Goal: Answer question/provide support

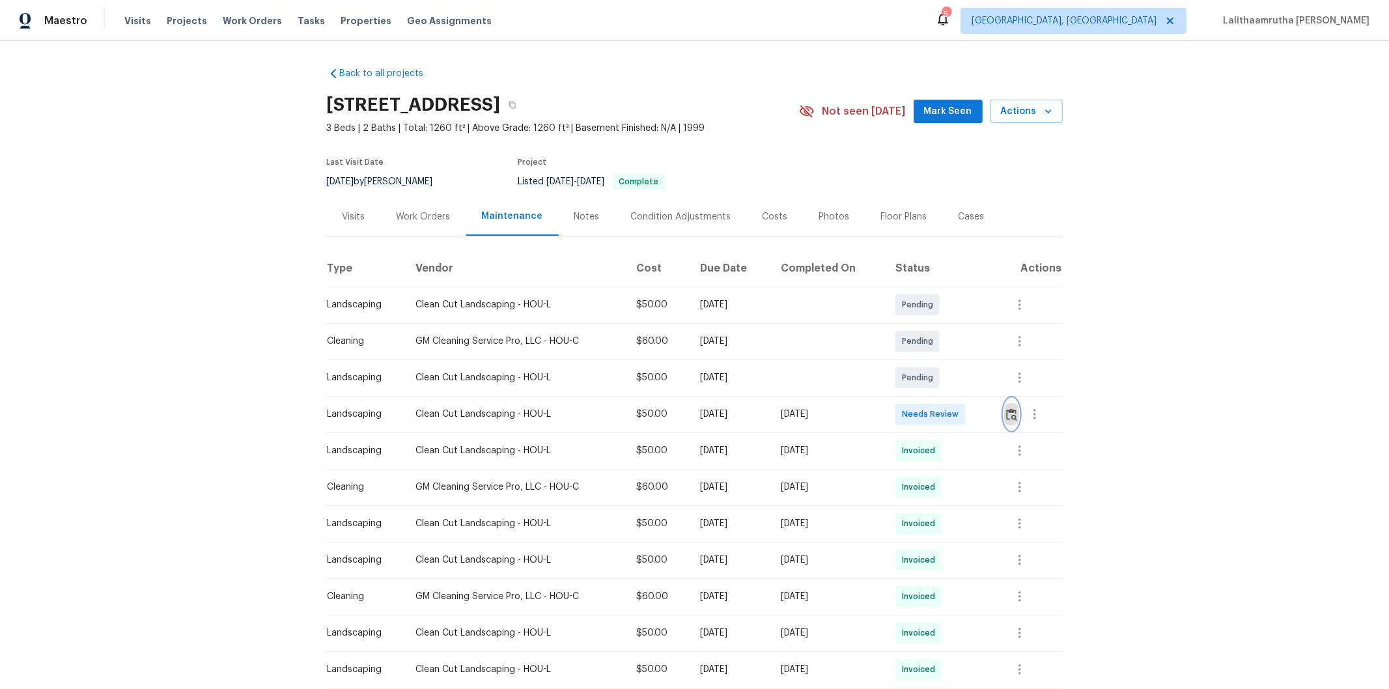
click at [987, 411] on button "button" at bounding box center [1011, 414] width 15 height 31
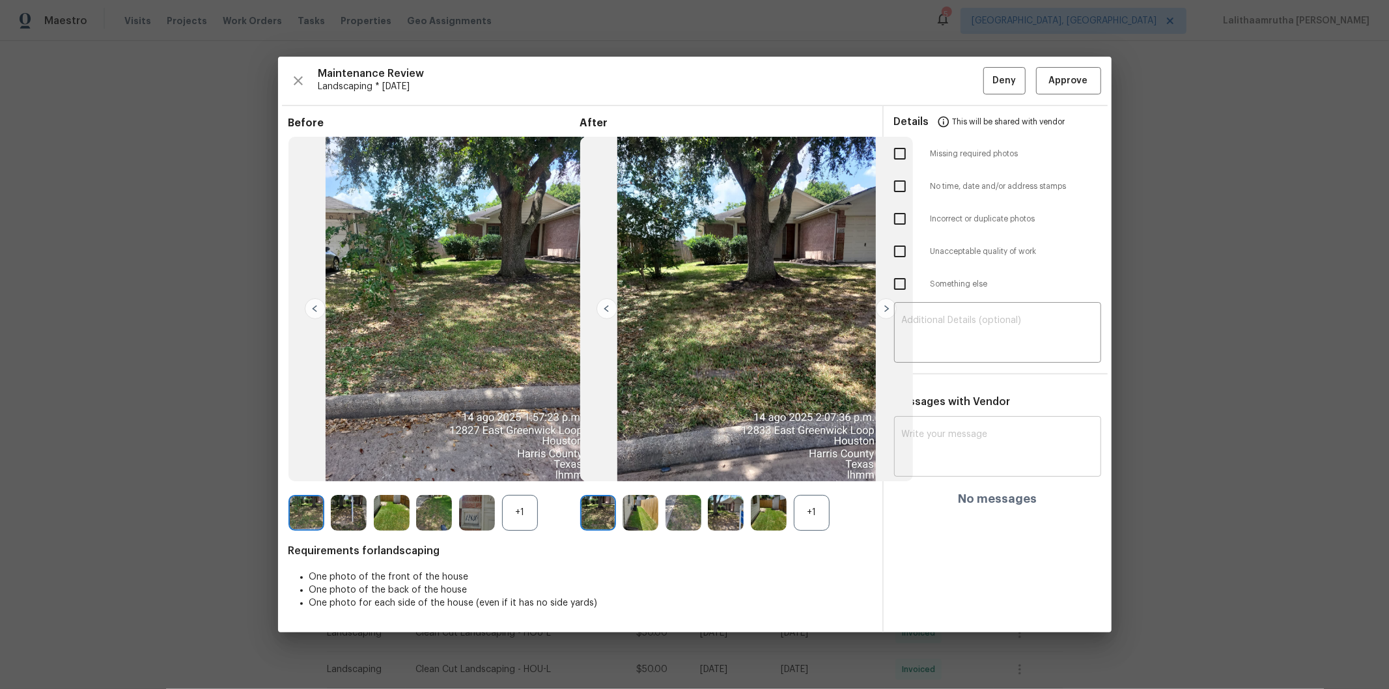
click at [933, 445] on textarea at bounding box center [997, 448] width 191 height 36
paste textarea "Maintenance Audit Team: Hello! Unfortunately, this landscaping visit completed …"
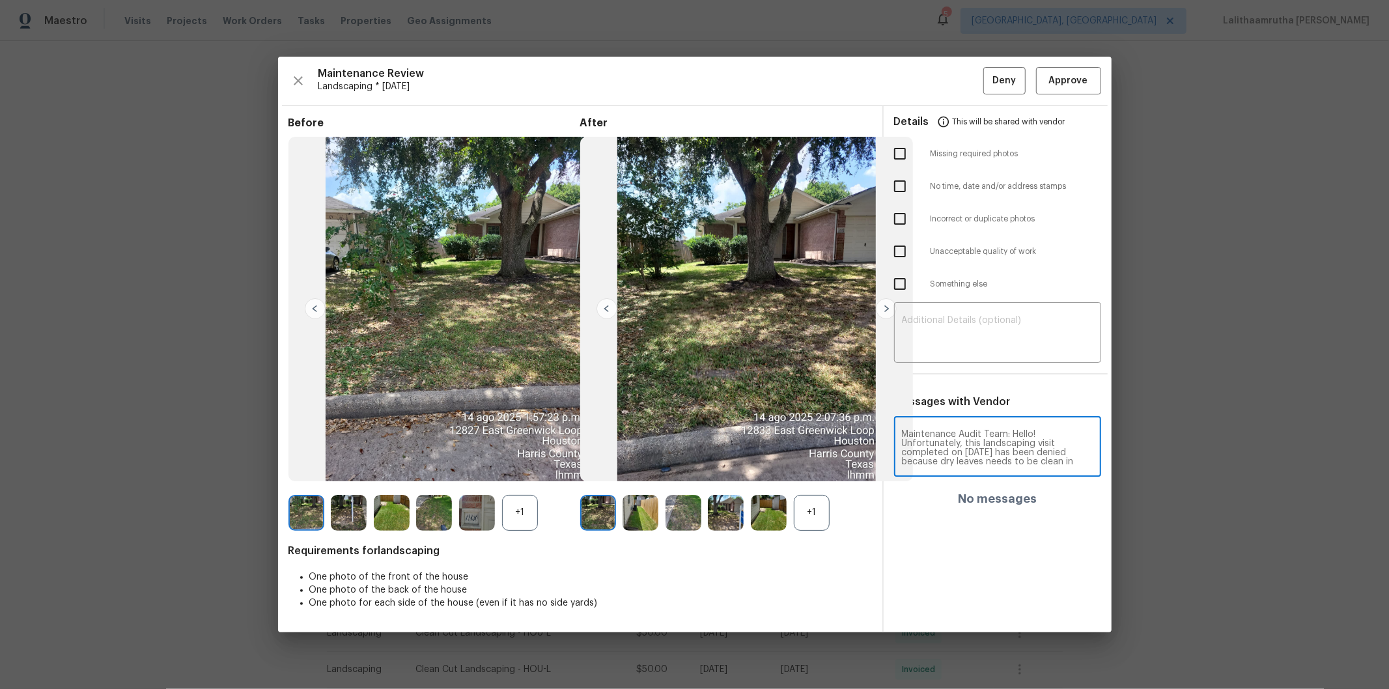
scroll to position [164, 0]
type textarea "Maintenance Audit Team: Hello! Unfortunately, this landscaping visit completed …"
click at [914, 334] on textarea at bounding box center [997, 334] width 191 height 36
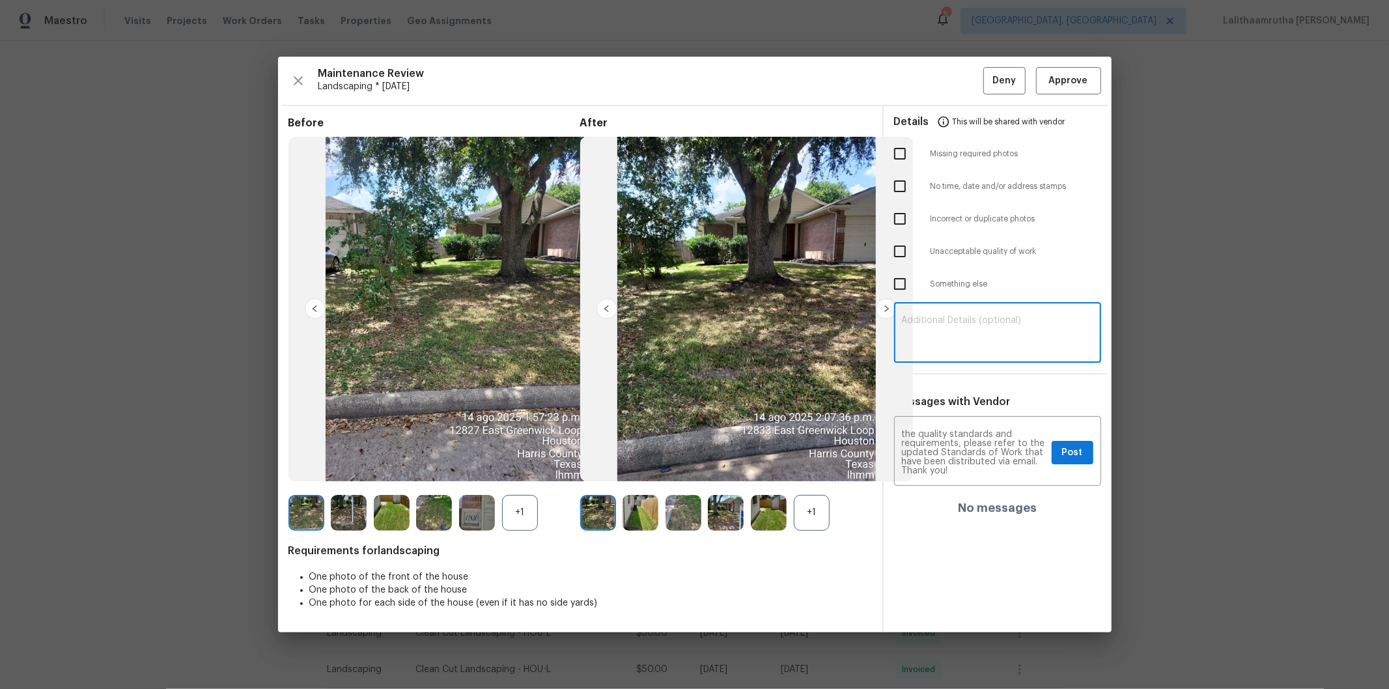
paste textarea "Maintenance Audit Team: Hello! Unfortunately, this landscaping visit completed …"
type textarea "Maintenance Audit Team: Hello! Unfortunately, this landscaping visit completed …"
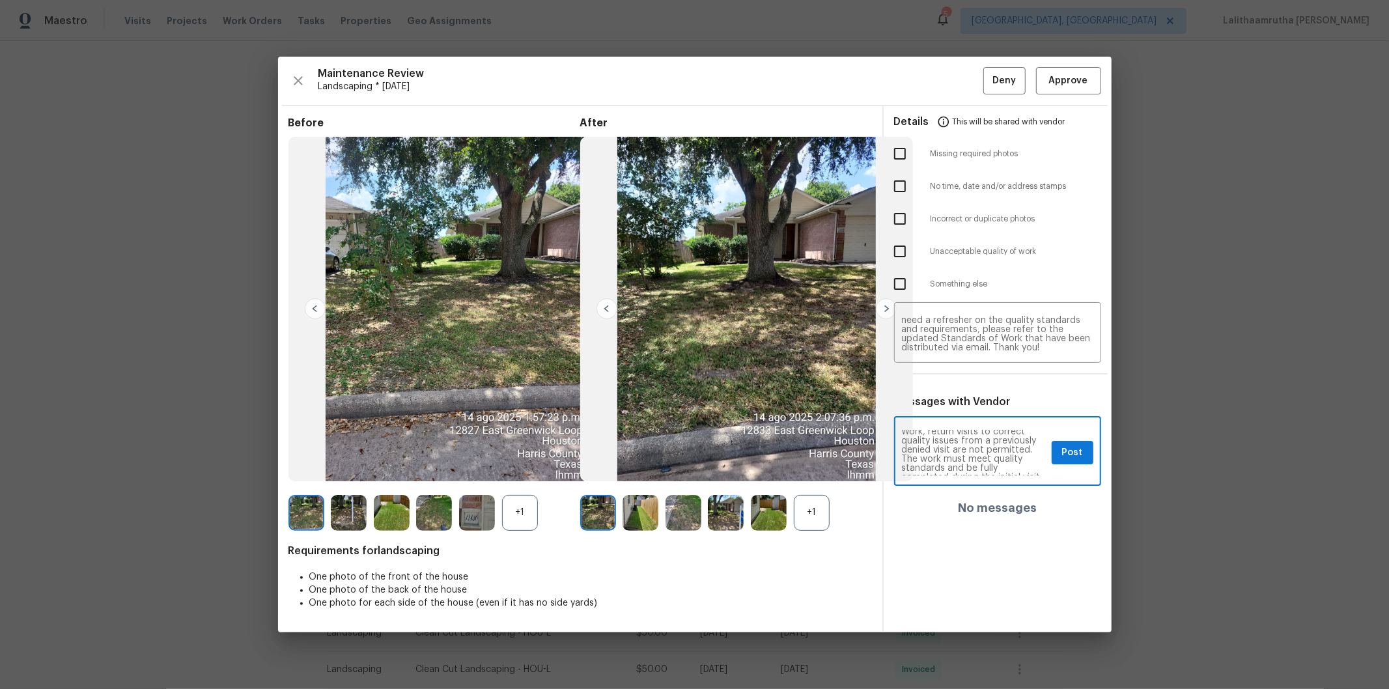
scroll to position [87, 0]
click at [987, 448] on span "Post" at bounding box center [1072, 453] width 21 height 16
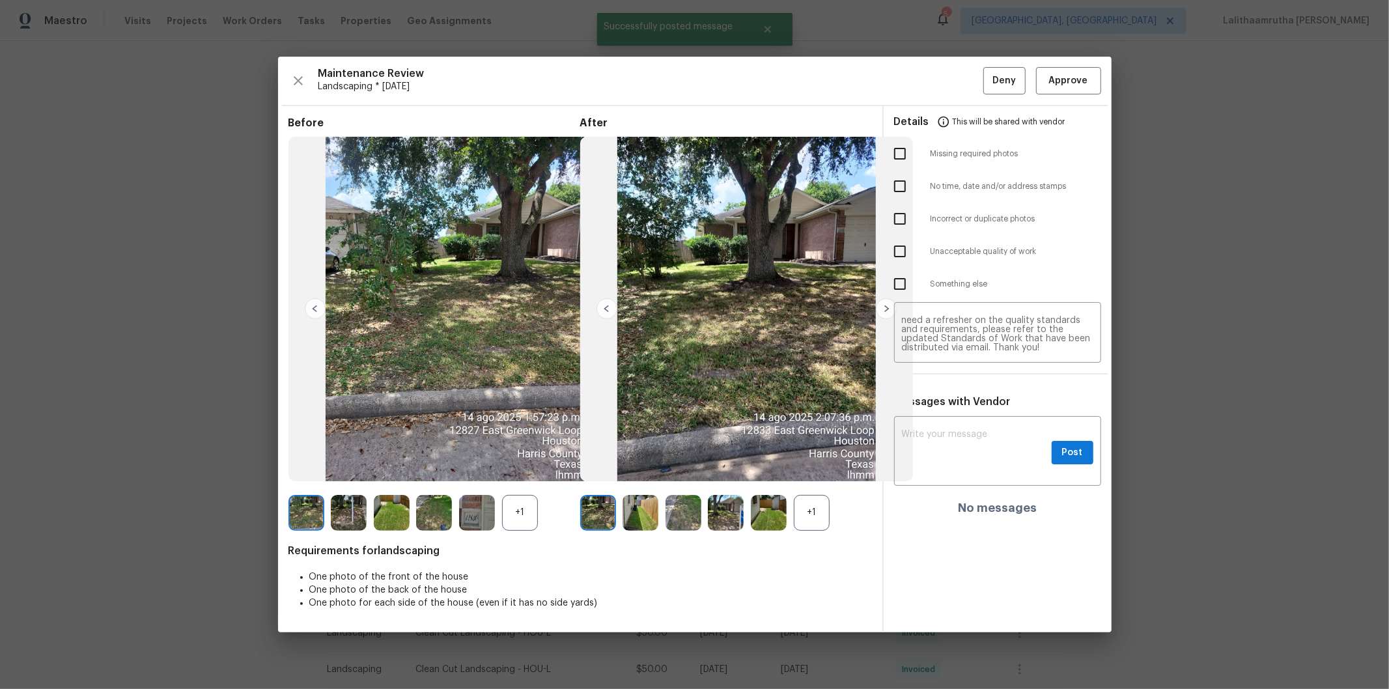
scroll to position [0, 0]
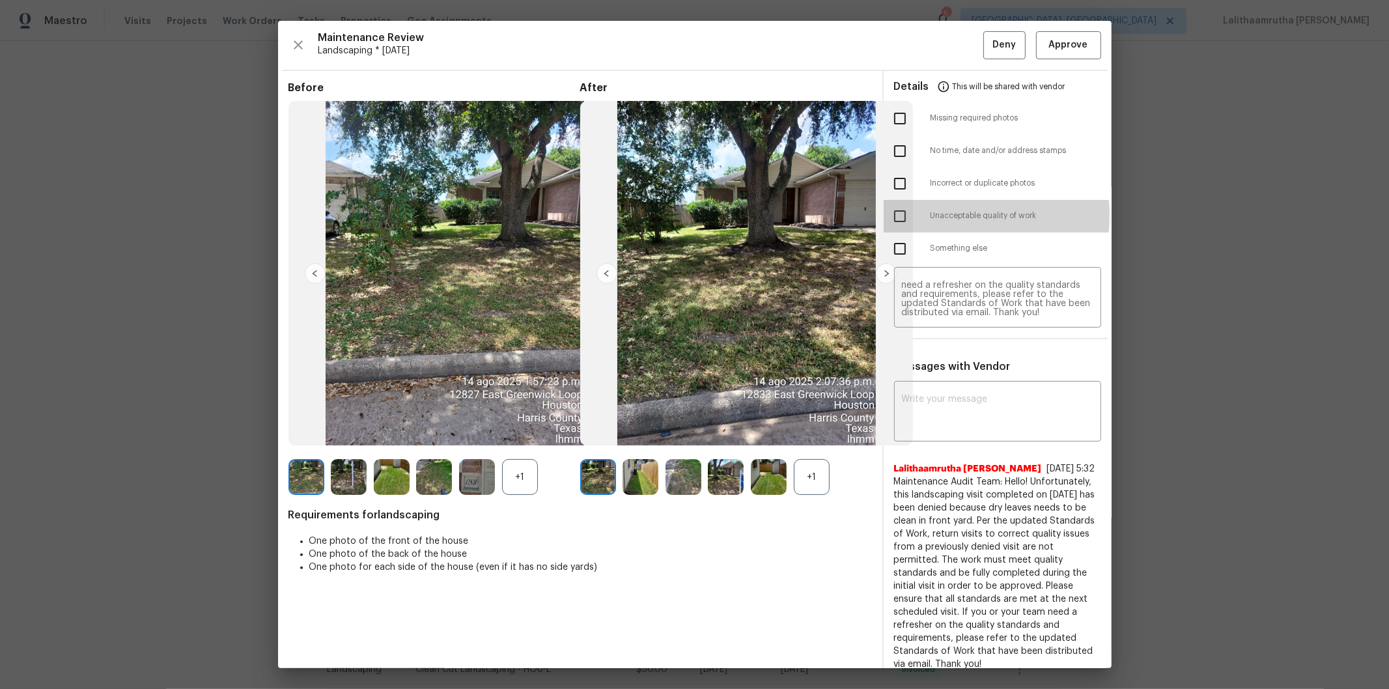
click at [898, 216] on input "checkbox" at bounding box center [899, 216] width 27 height 27
checkbox input "true"
click at [987, 51] on span "Deny" at bounding box center [1004, 45] width 23 height 16
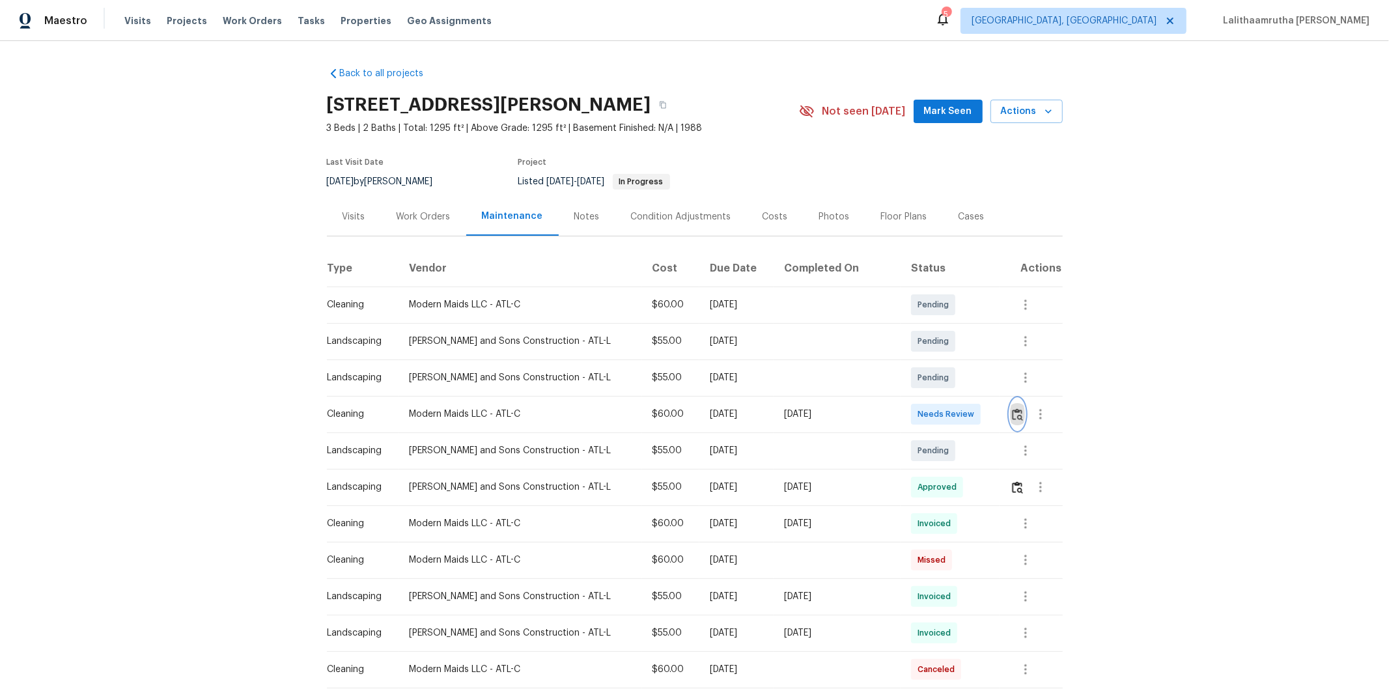
click at [987, 408] on img "button" at bounding box center [1017, 414] width 11 height 12
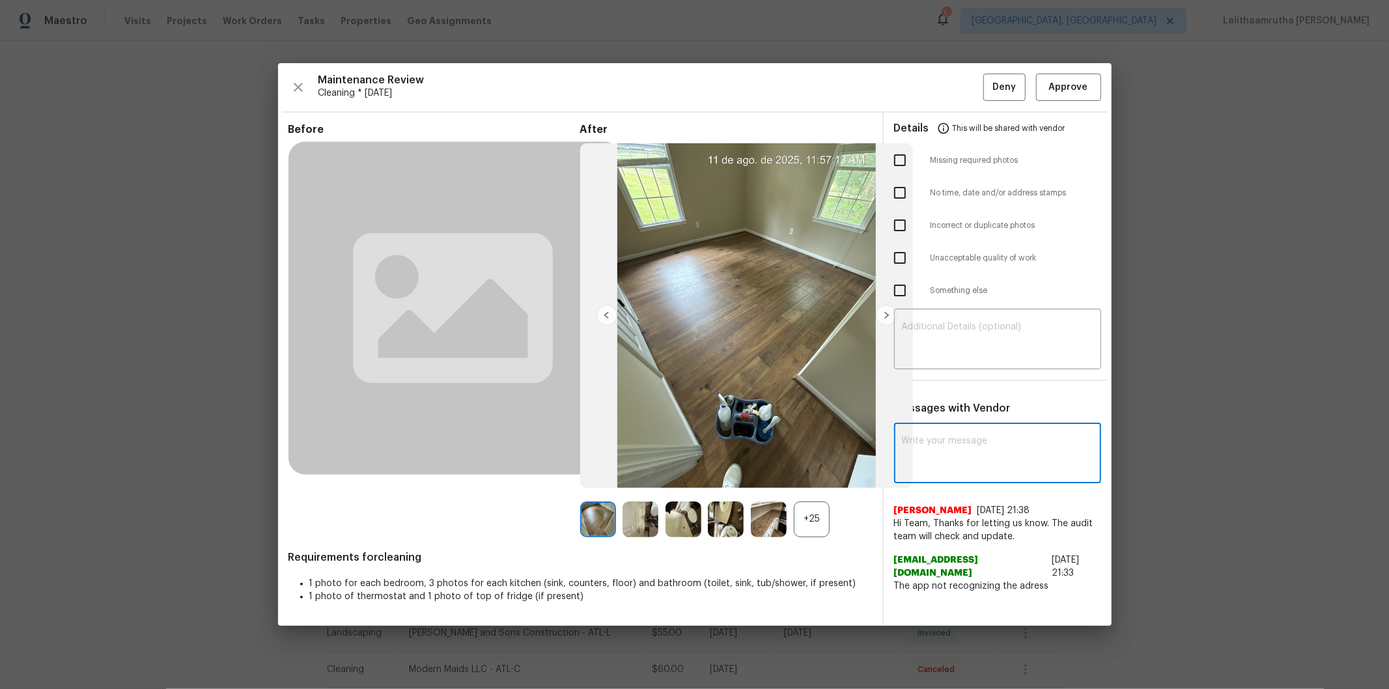
click at [938, 443] on textarea at bounding box center [997, 454] width 191 height 36
paste textarea "Maintenance Audit Team: Hello! Unfortunately this cleaning visit completed on […"
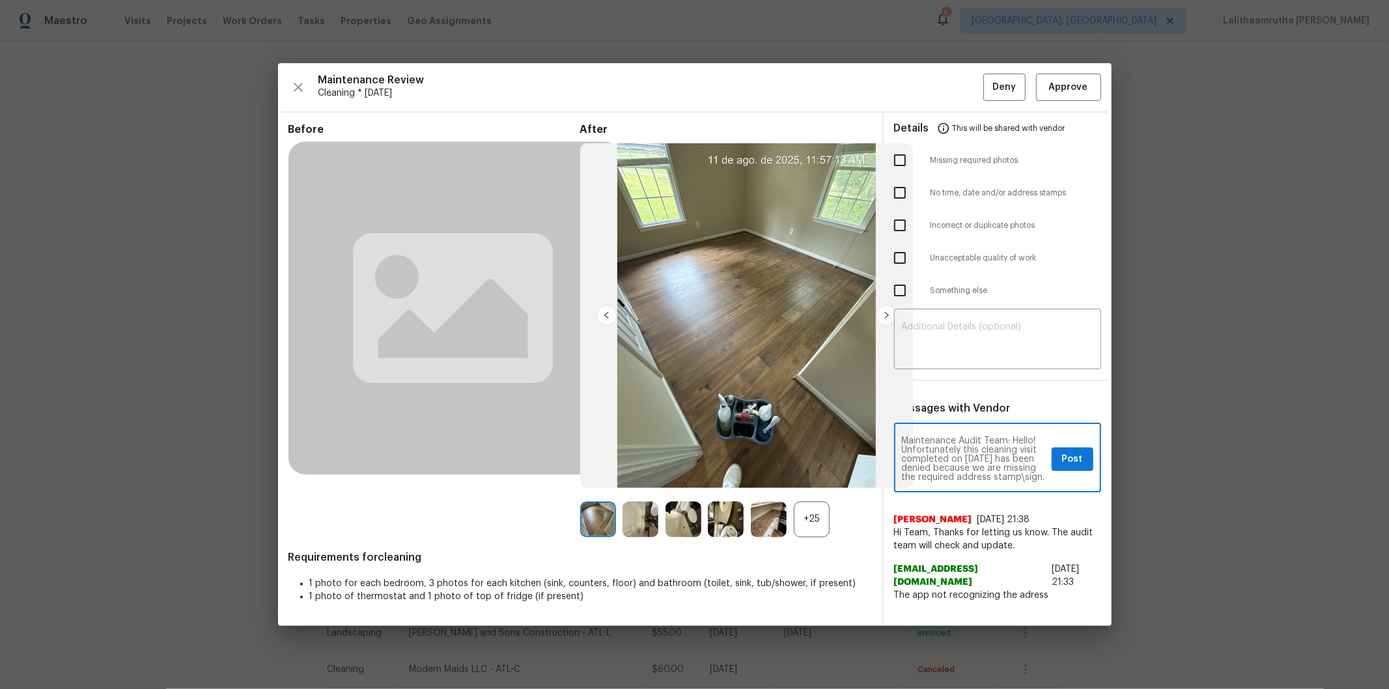
scroll to position [72, 0]
type textarea "Maintenance Audit Team: Hello! Unfortunately this cleaning visit completed on […"
click at [987, 312] on div "​" at bounding box center [997, 340] width 207 height 57
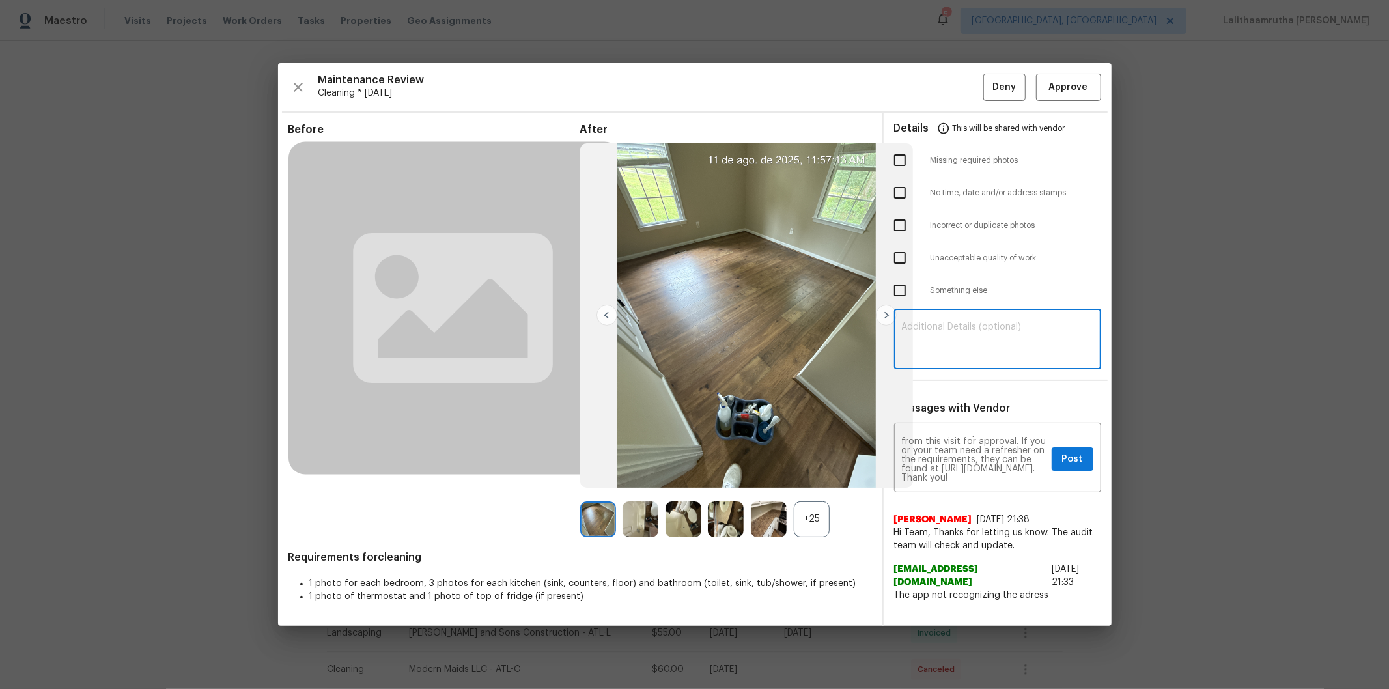
click at [987, 322] on textarea at bounding box center [997, 340] width 191 height 36
paste textarea "Maintenance Audit Team: Hello! Unfortunately this cleaning visit completed on […"
type textarea "Maintenance Audit Team: Hello! Unfortunately this cleaning visit completed on […"
click at [987, 454] on span "Post" at bounding box center [1072, 459] width 21 height 16
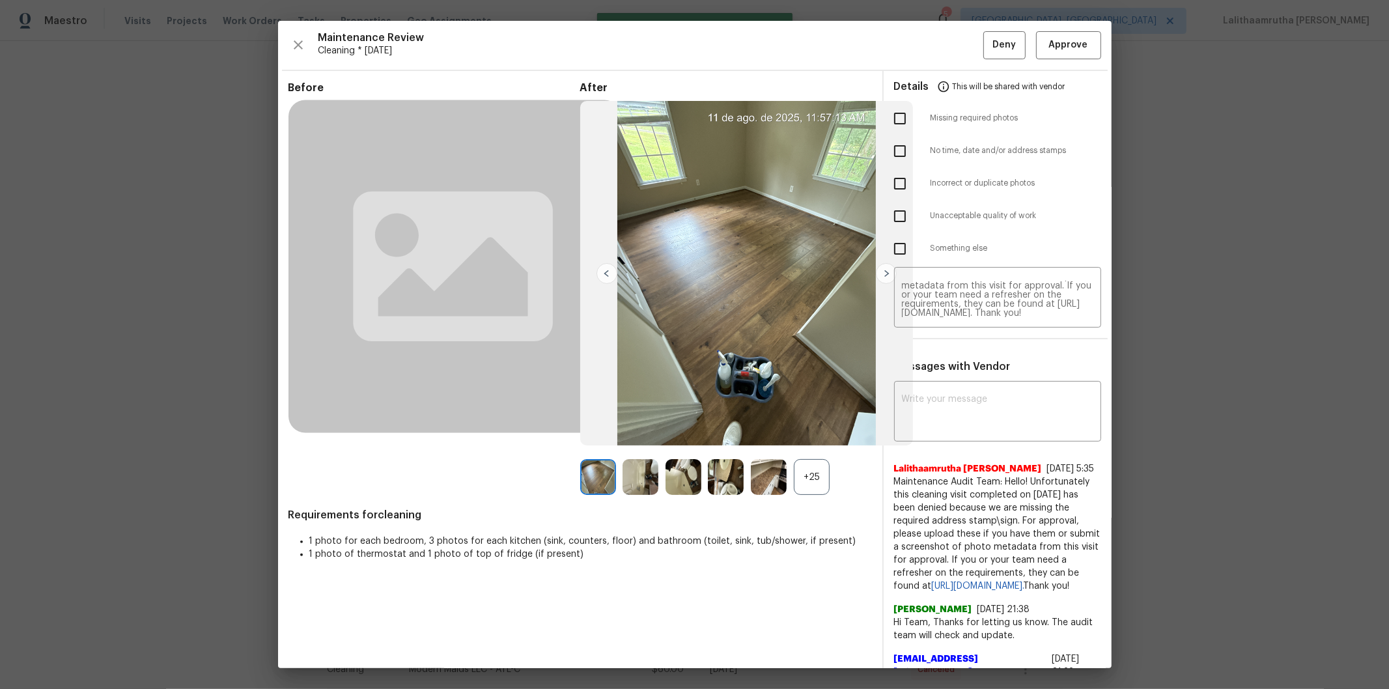
click at [892, 150] on input "checkbox" at bounding box center [899, 150] width 27 height 27
checkbox input "true"
click at [987, 42] on span "Deny" at bounding box center [1004, 45] width 23 height 16
